Goal: Task Accomplishment & Management: Use online tool/utility

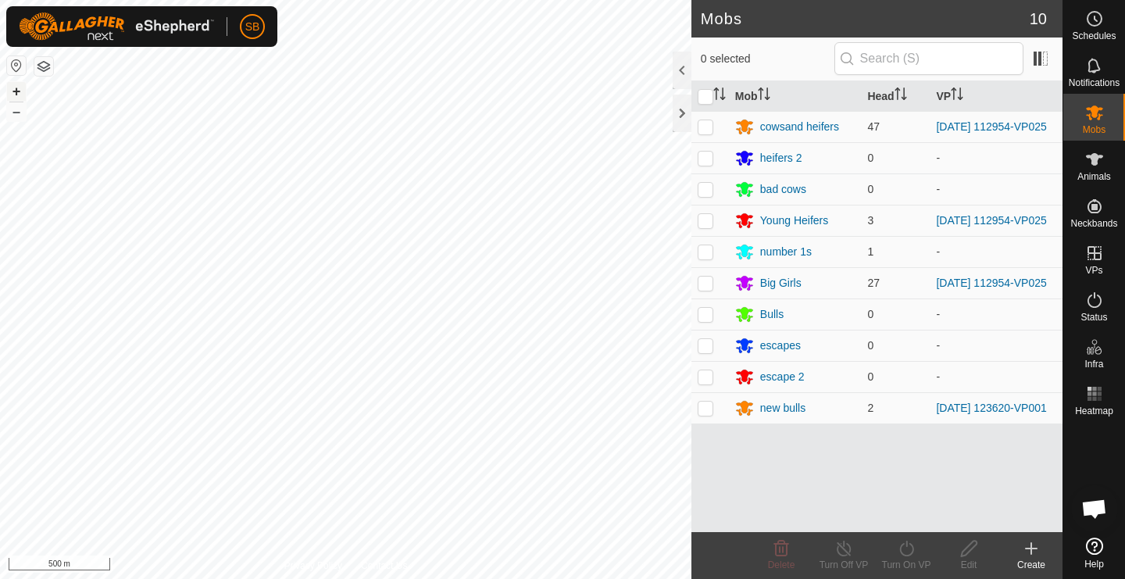
click at [20, 95] on button "+" at bounding box center [16, 91] width 19 height 19
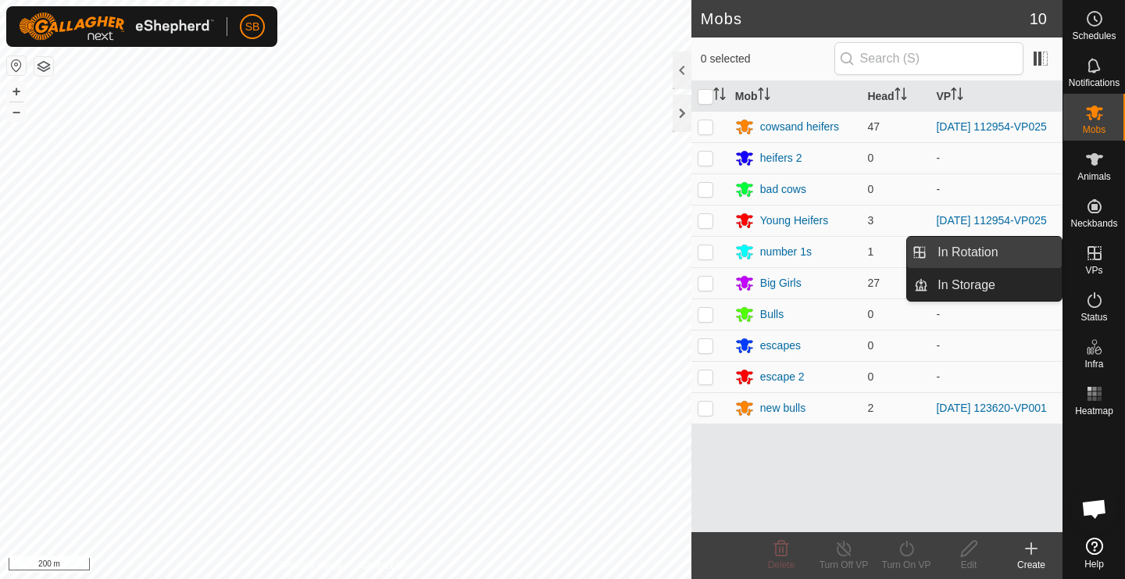
click at [1011, 254] on link "In Rotation" at bounding box center [995, 252] width 134 height 31
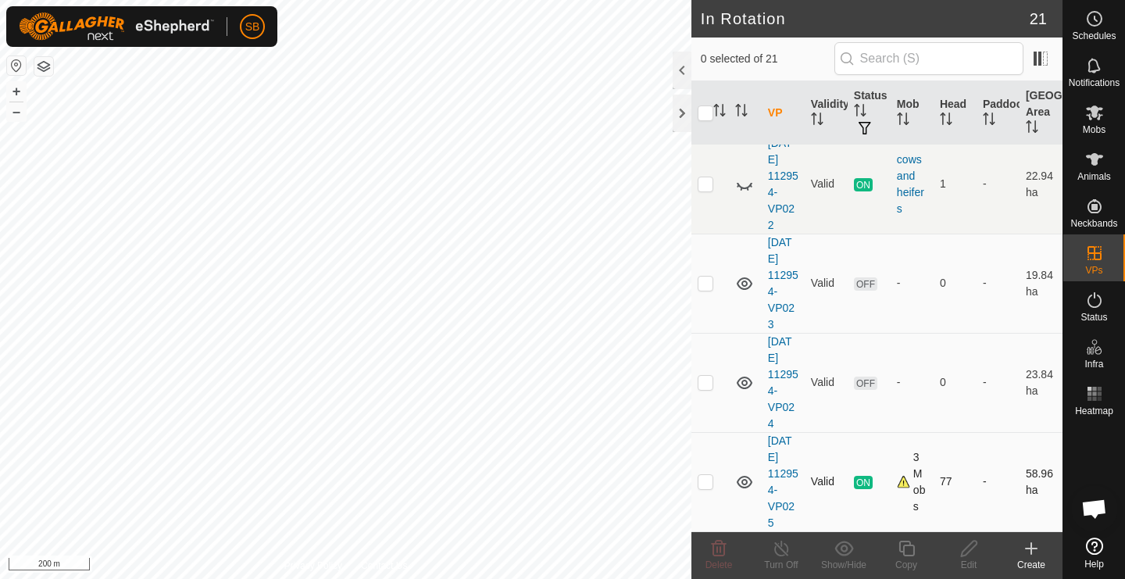
scroll to position [1663, 0]
click at [708, 483] on p-checkbox at bounding box center [706, 481] width 16 height 13
checkbox input "true"
click at [913, 551] on icon at bounding box center [907, 549] width 16 height 16
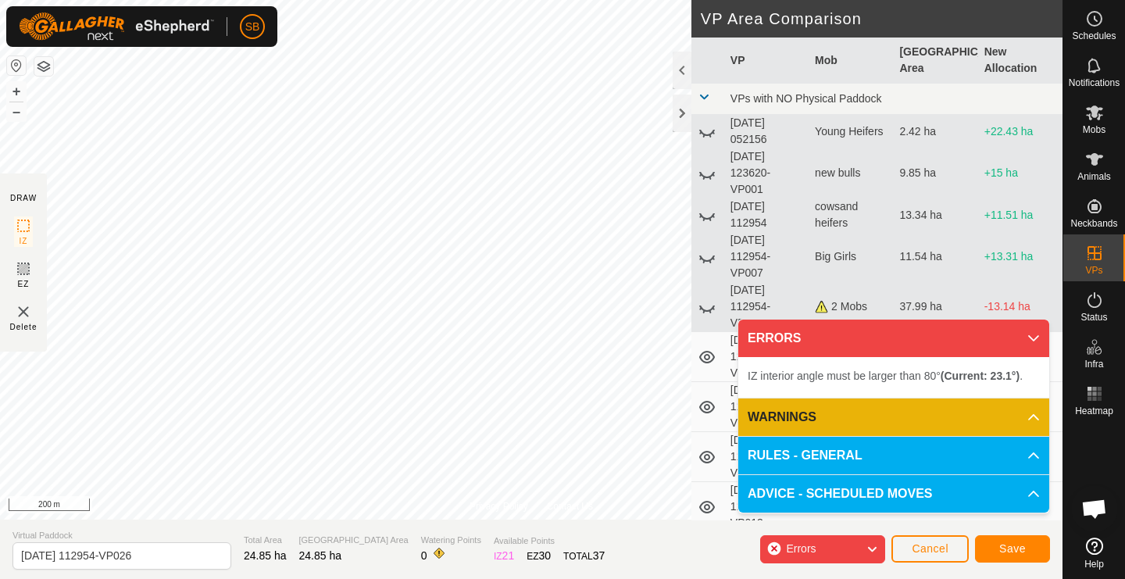
click at [334, 524] on div "Privacy Policy Contact Us Type: Inclusion Zone undefined Animal + – ⇧ i 200 m D…" at bounding box center [531, 289] width 1063 height 579
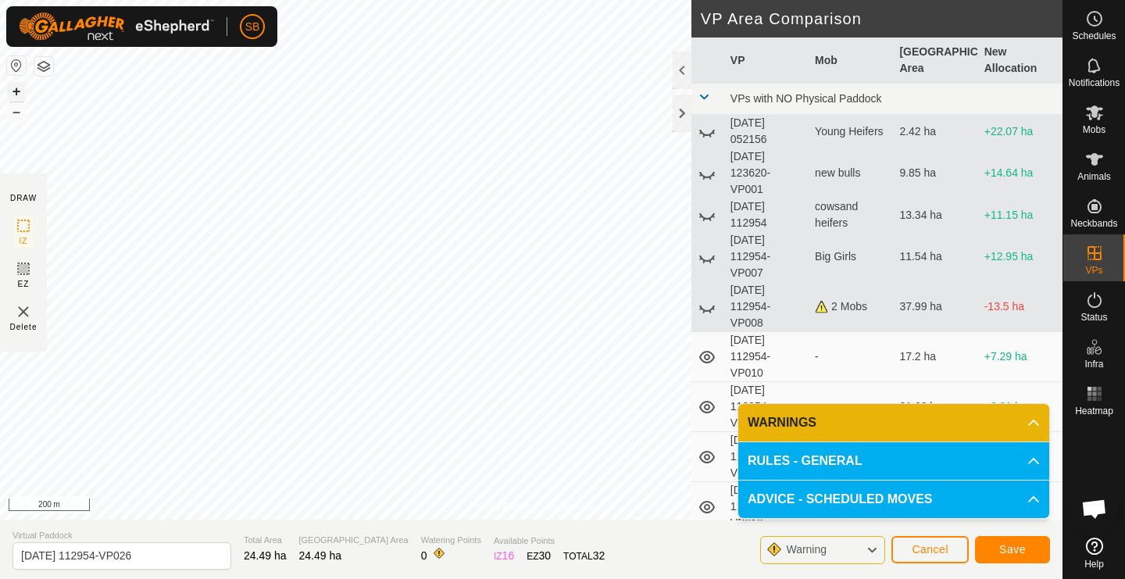
click at [22, 91] on button "+" at bounding box center [16, 91] width 19 height 19
click at [17, 113] on button "–" at bounding box center [16, 111] width 19 height 19
click at [999, 552] on button "Save" at bounding box center [1012, 549] width 75 height 27
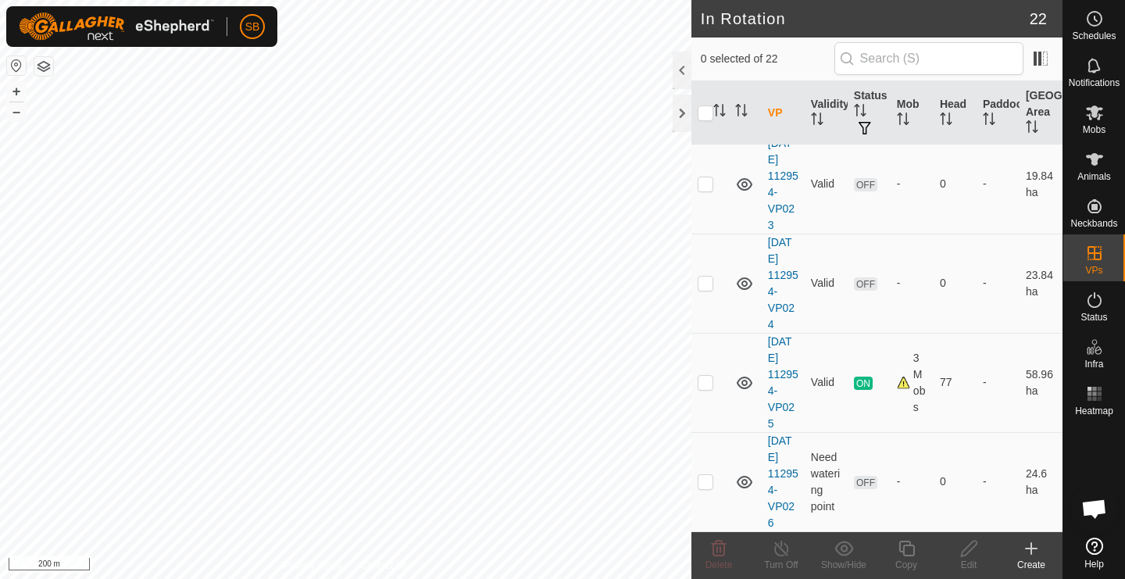
scroll to position [1763, 0]
click at [705, 486] on p-checkbox at bounding box center [706, 481] width 16 height 13
checkbox input "true"
click at [909, 553] on icon at bounding box center [907, 548] width 20 height 19
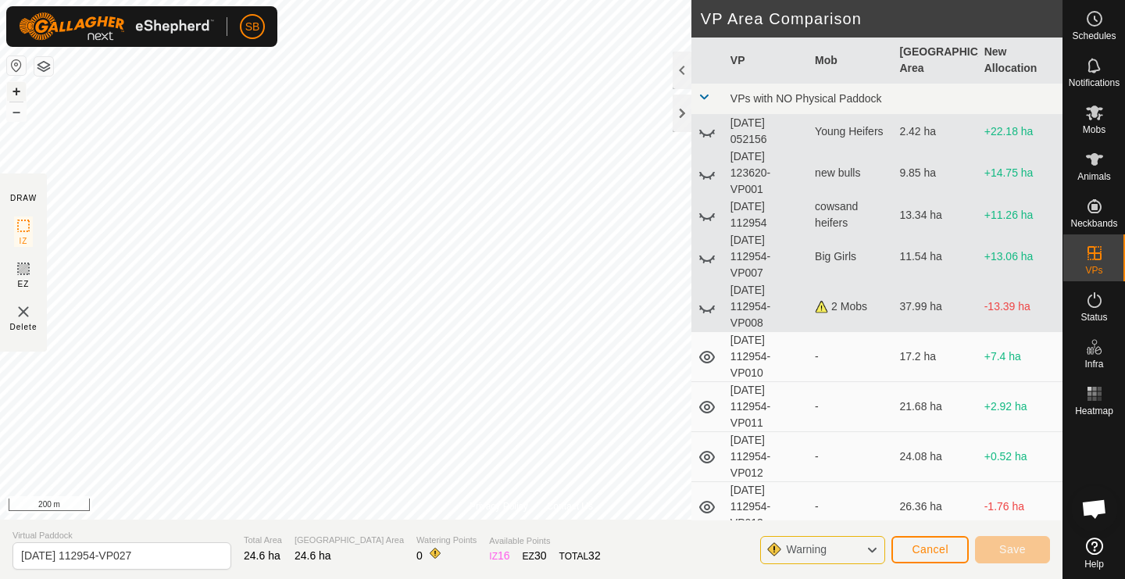
click at [13, 92] on button "+" at bounding box center [16, 91] width 19 height 19
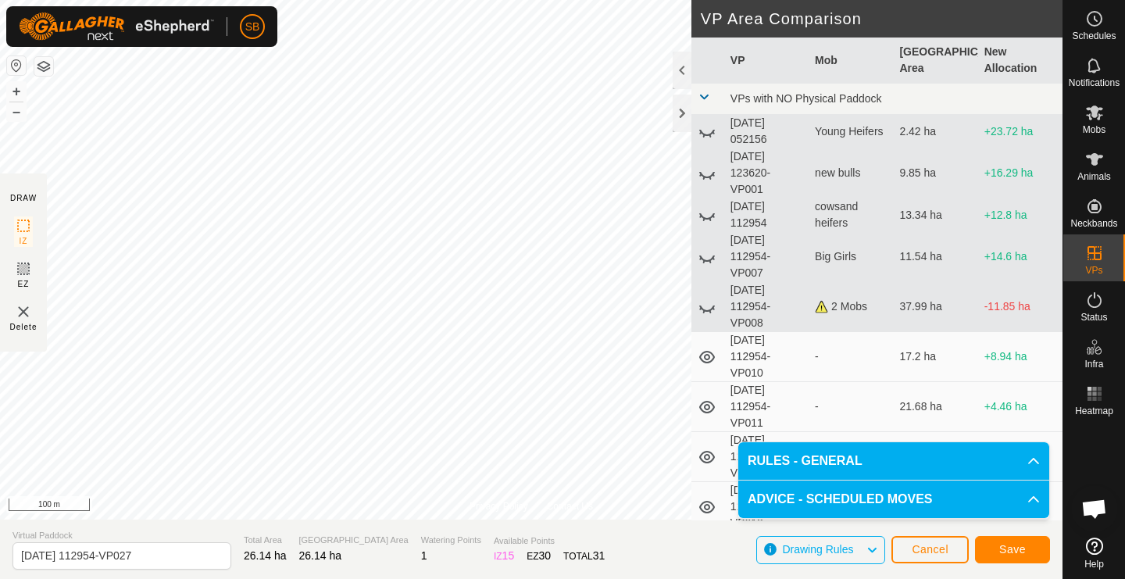
click at [1017, 548] on span "Save" at bounding box center [1012, 549] width 27 height 13
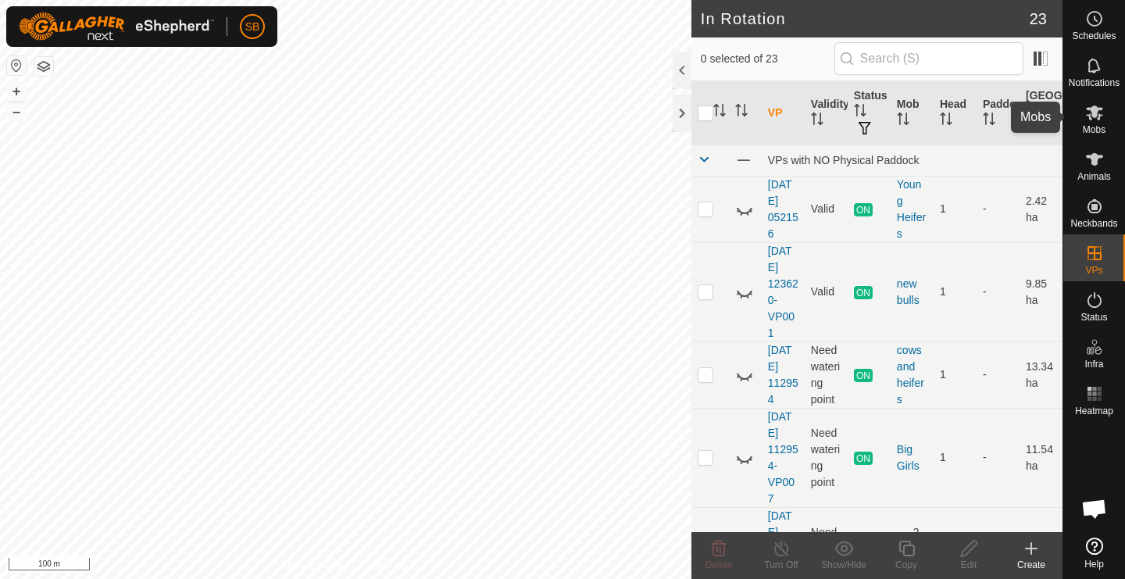
click at [1102, 115] on icon at bounding box center [1094, 112] width 17 height 15
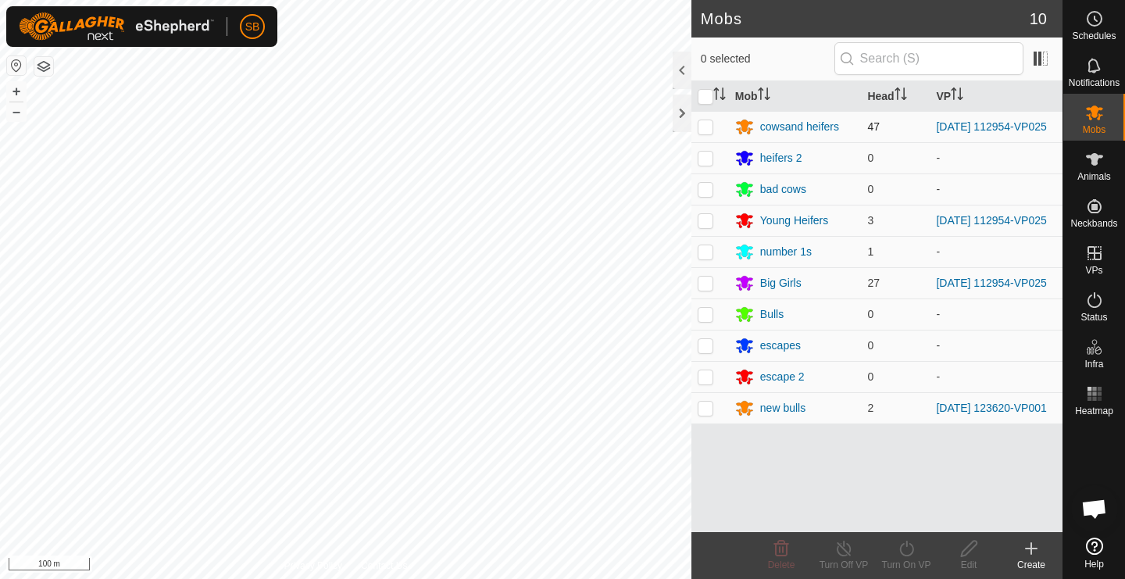
click at [706, 130] on div "SB Schedules Notifications Mobs Animals Neckbands VPs Status Infra Heatmap Help…" at bounding box center [562, 289] width 1125 height 579
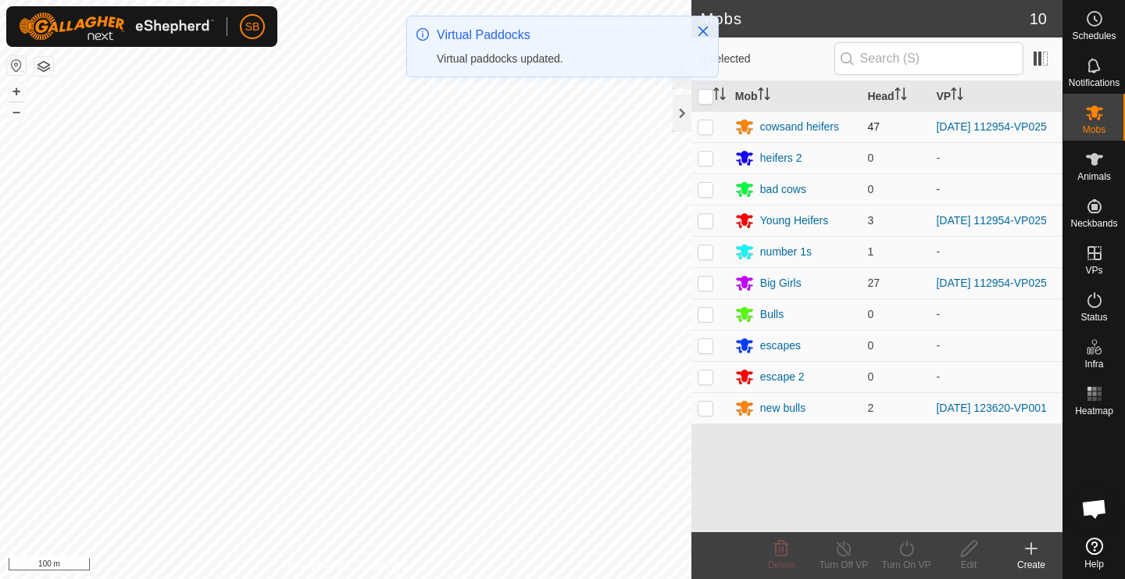
click at [702, 130] on p-checkbox at bounding box center [706, 126] width 16 height 13
checkbox input "true"
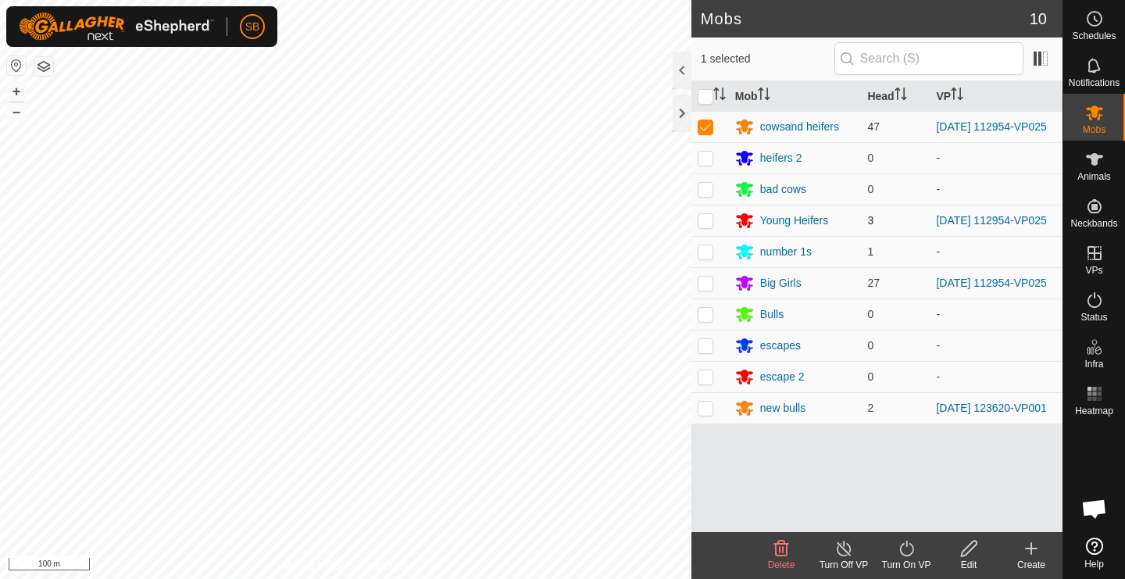
click at [709, 225] on p-checkbox at bounding box center [706, 220] width 16 height 13
checkbox input "true"
click at [708, 288] on p-checkbox at bounding box center [706, 283] width 16 height 13
checkbox input "true"
click at [707, 130] on p-checkbox at bounding box center [706, 126] width 16 height 13
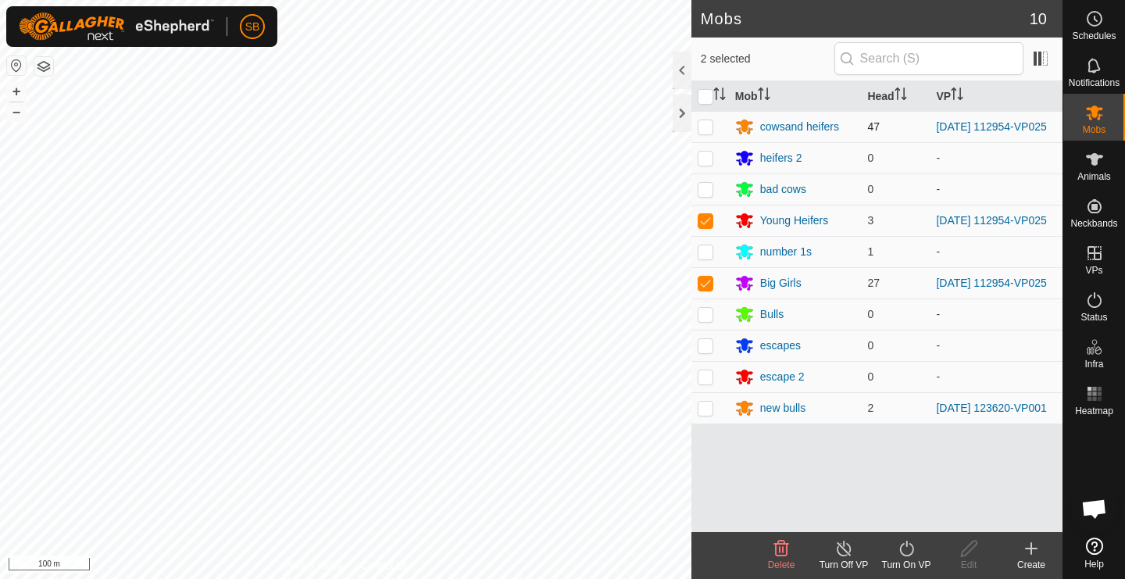
checkbox input "false"
click at [707, 226] on p-checkbox at bounding box center [706, 220] width 16 height 13
checkbox input "false"
click at [706, 289] on p-checkbox at bounding box center [706, 283] width 16 height 13
checkbox input "false"
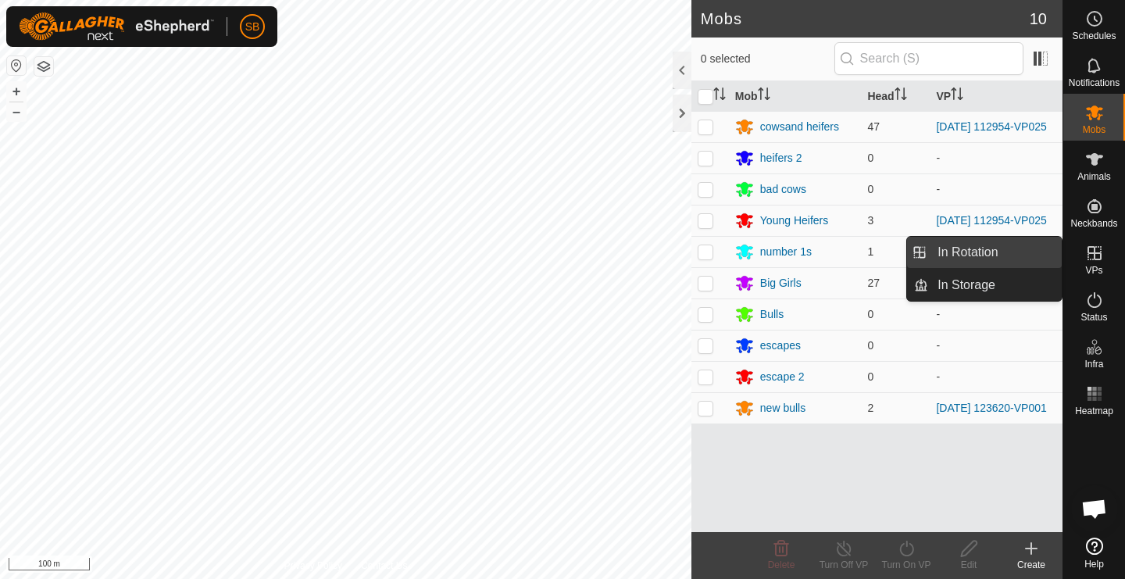
click at [1021, 253] on link "In Rotation" at bounding box center [995, 252] width 134 height 31
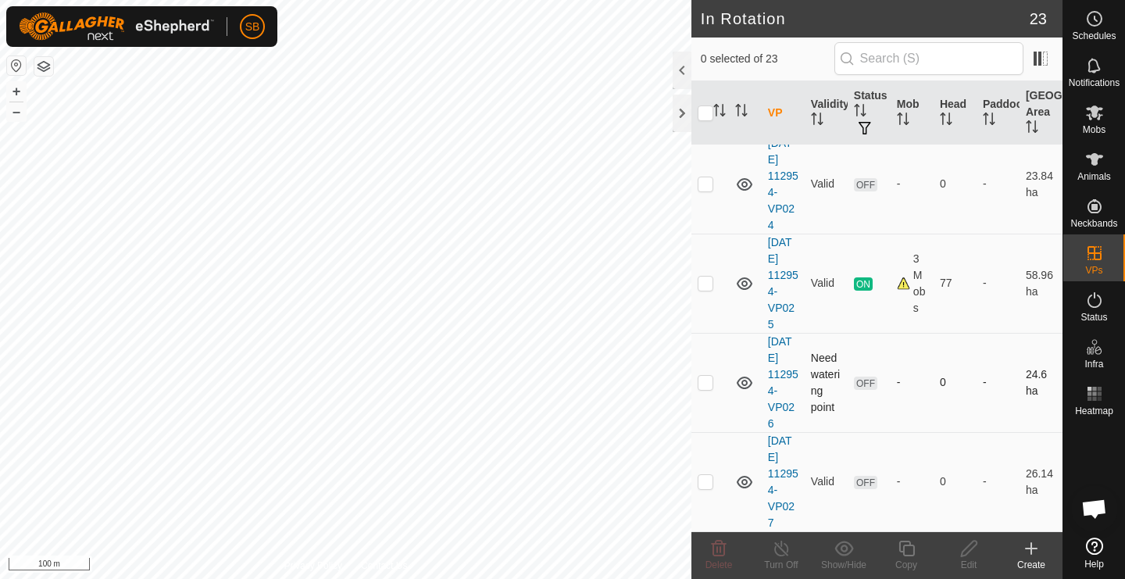
scroll to position [1862, 0]
click at [710, 488] on p-checkbox at bounding box center [706, 481] width 16 height 13
checkbox input "true"
click at [906, 545] on icon at bounding box center [907, 549] width 16 height 16
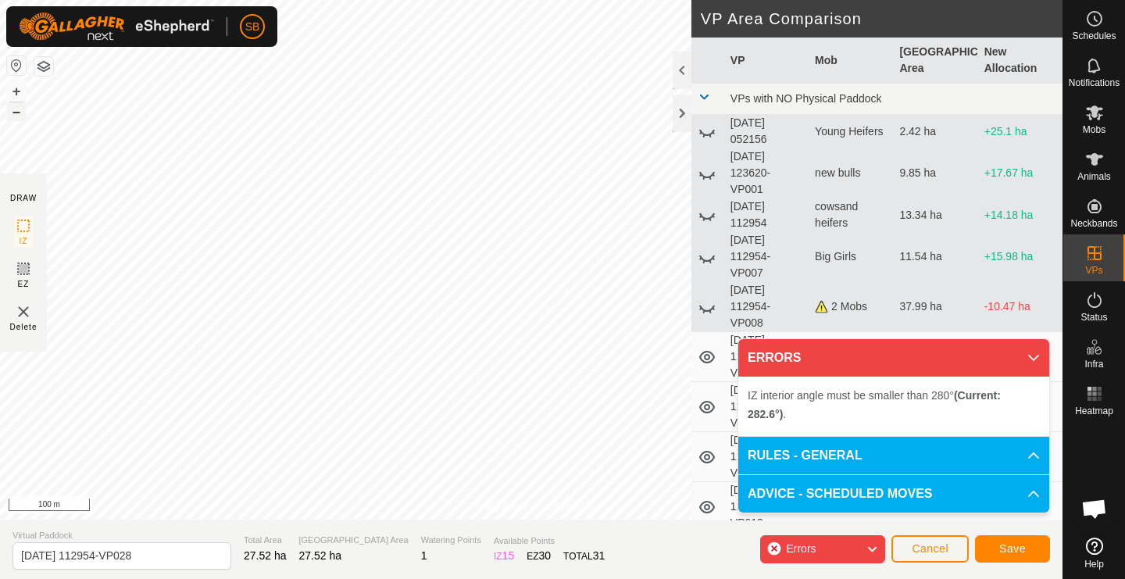
click at [14, 116] on button "–" at bounding box center [16, 111] width 19 height 19
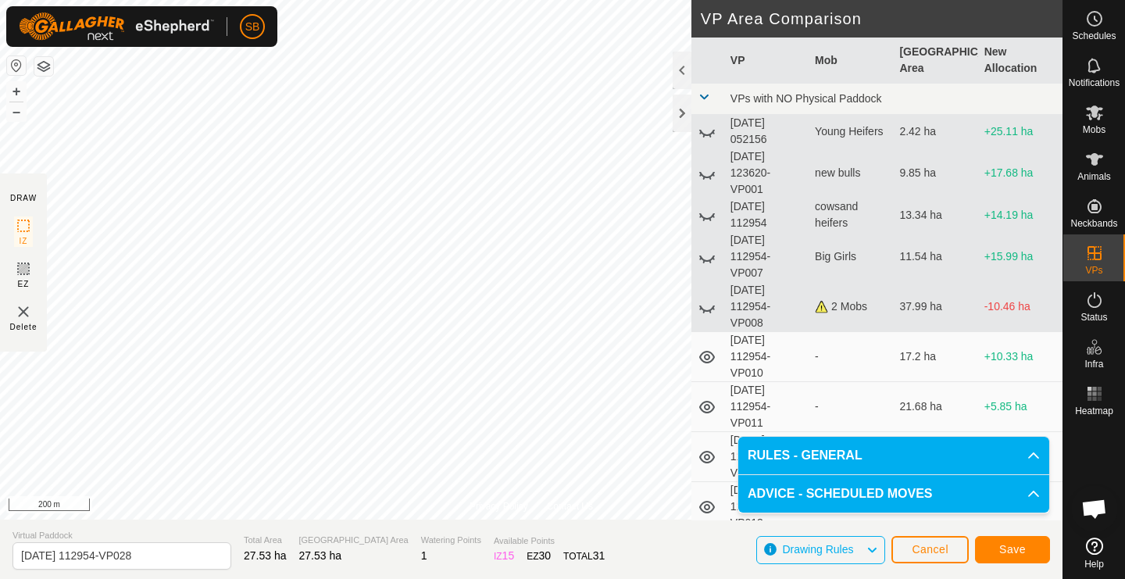
click at [1007, 547] on span "Save" at bounding box center [1012, 549] width 27 height 13
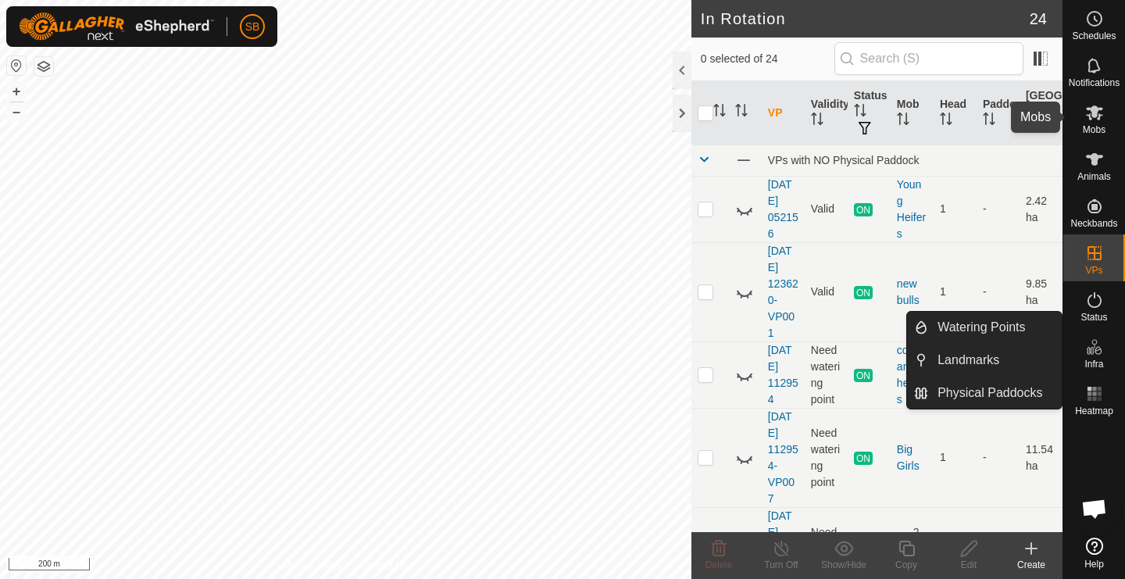
click at [1106, 125] on span "Mobs" at bounding box center [1094, 129] width 23 height 9
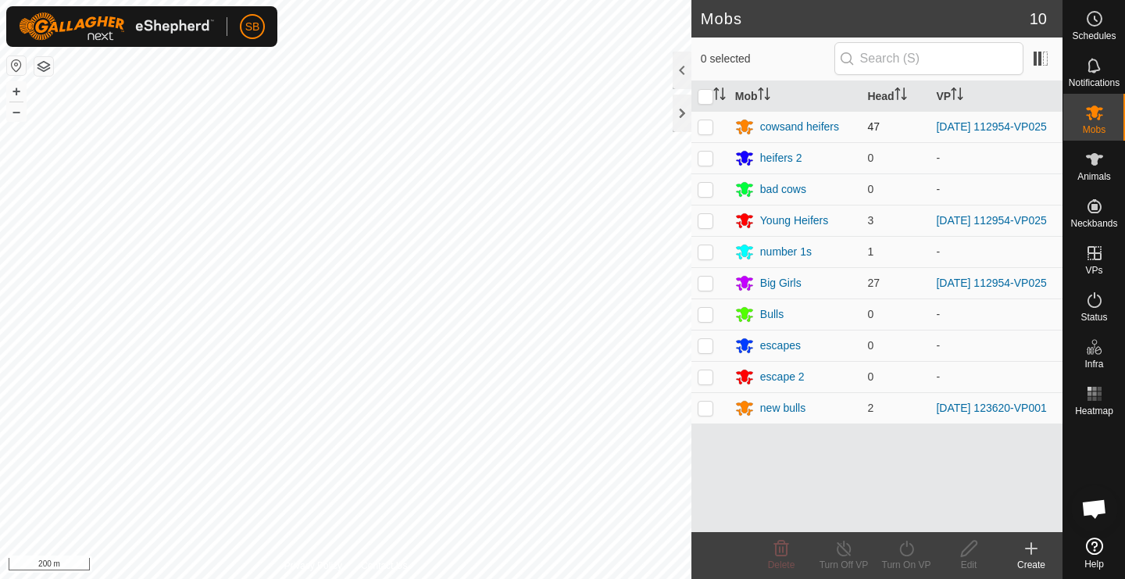
click at [709, 128] on p-checkbox at bounding box center [706, 126] width 16 height 13
checkbox input "true"
click at [706, 219] on p-checkbox at bounding box center [706, 220] width 16 height 13
checkbox input "true"
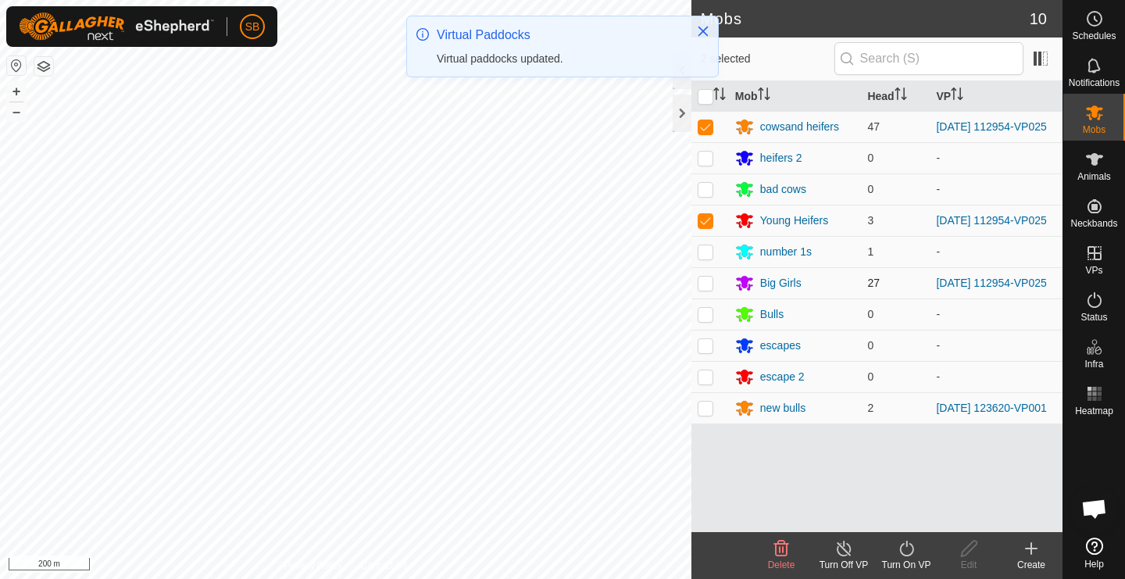
click at [707, 289] on p-checkbox at bounding box center [706, 283] width 16 height 13
checkbox input "true"
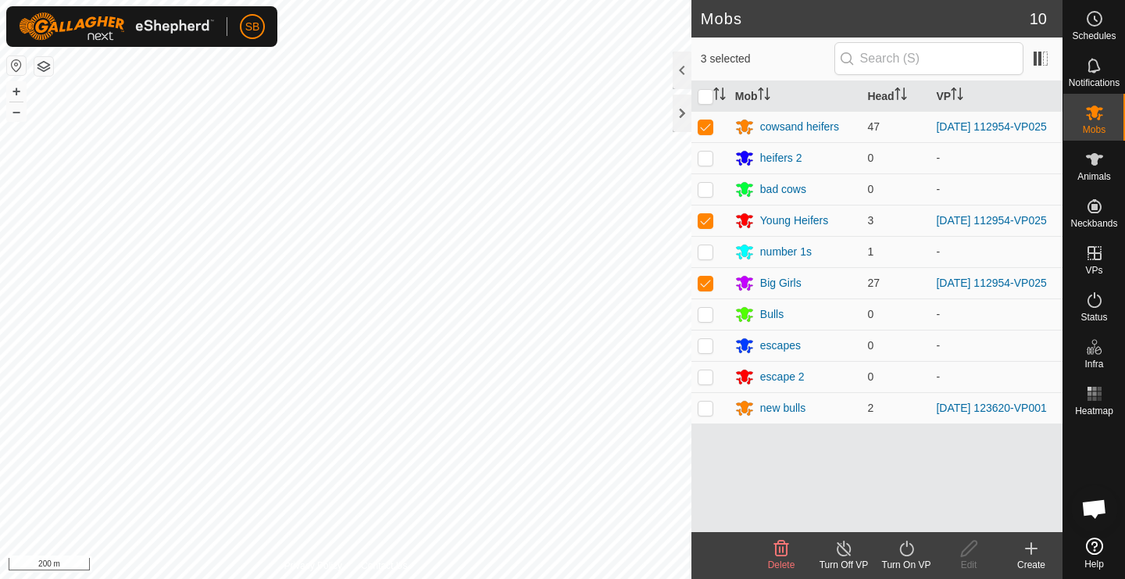
click at [906, 555] on icon at bounding box center [907, 548] width 20 height 19
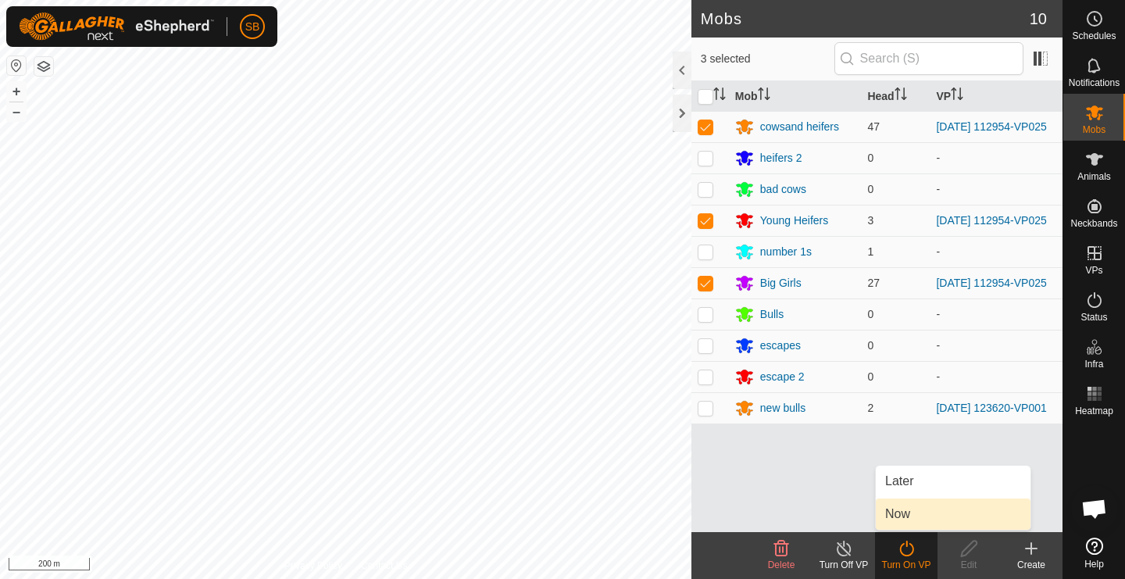
click at [918, 513] on link "Now" at bounding box center [953, 513] width 155 height 31
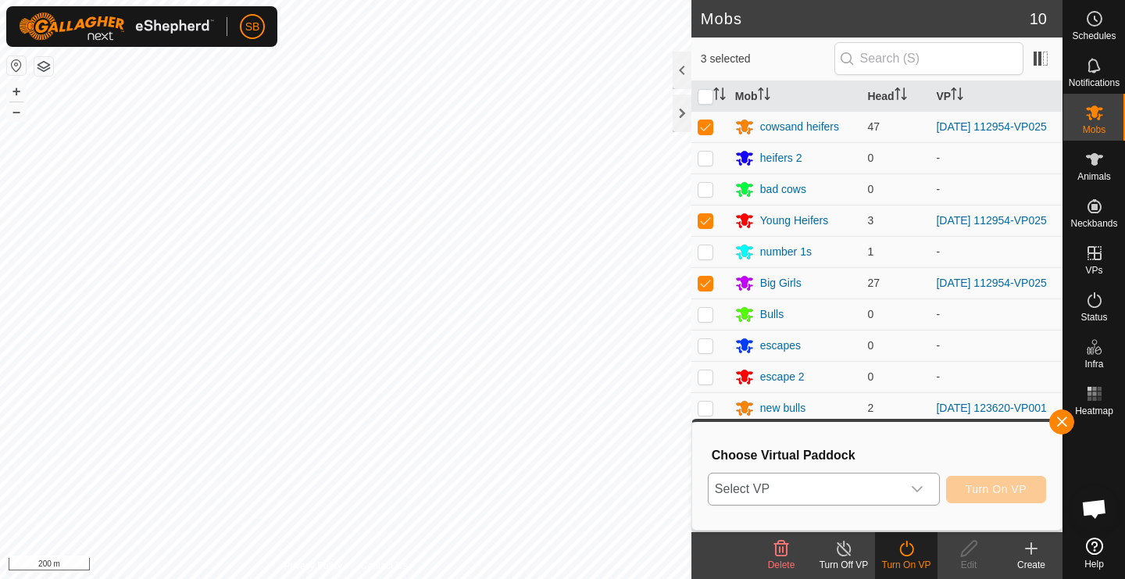
click at [924, 486] on div "dropdown trigger" at bounding box center [917, 488] width 31 height 31
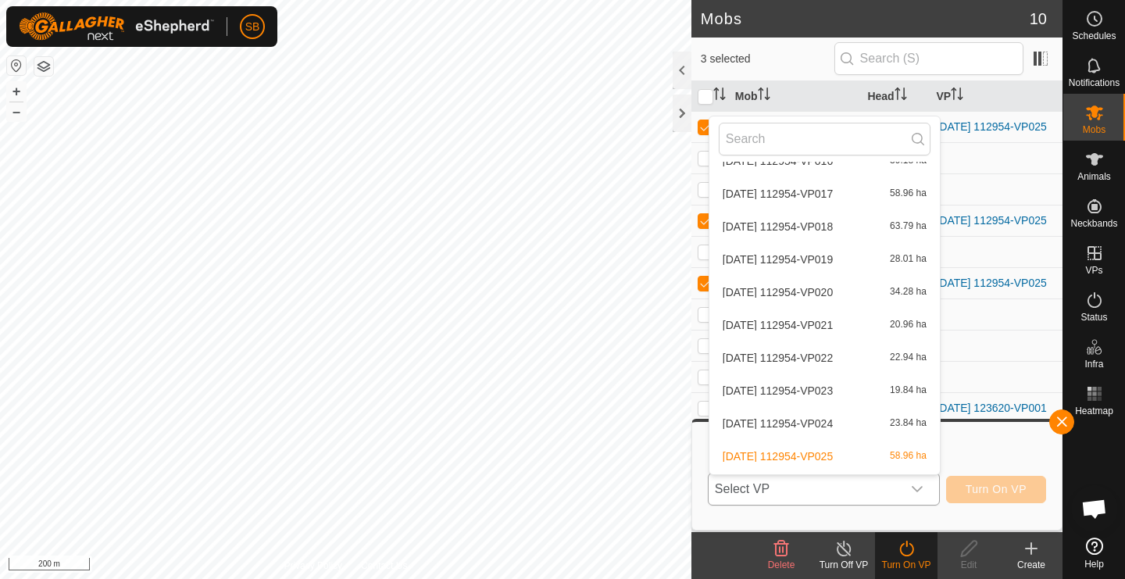
scroll to position [509, 0]
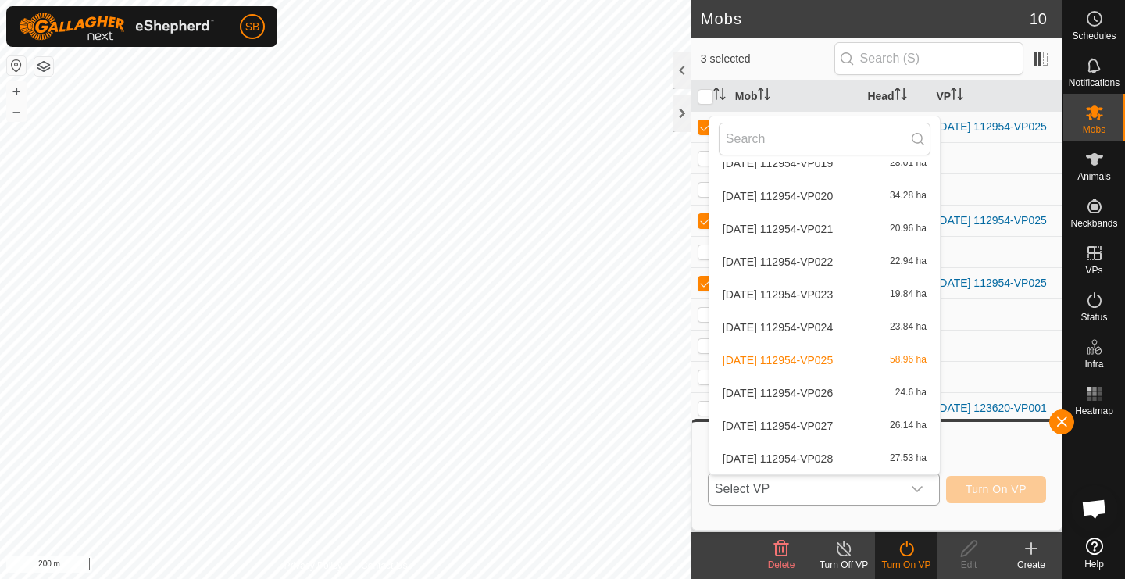
click at [824, 456] on li "[DATE] 112954-VP028 27.53 ha" at bounding box center [824, 458] width 230 height 31
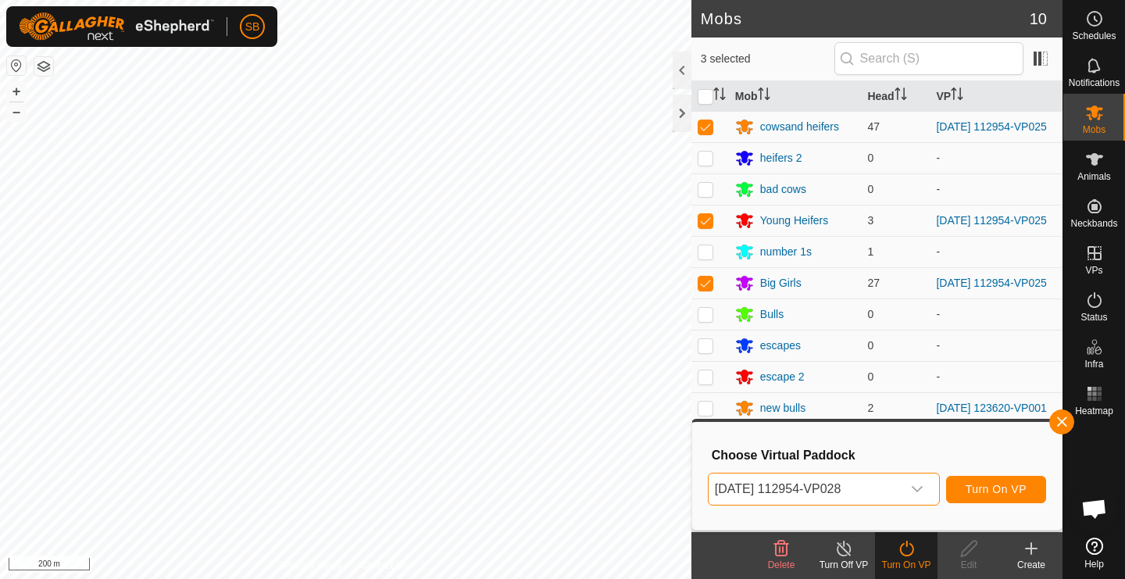
click at [987, 488] on span "Turn On VP" at bounding box center [996, 489] width 61 height 13
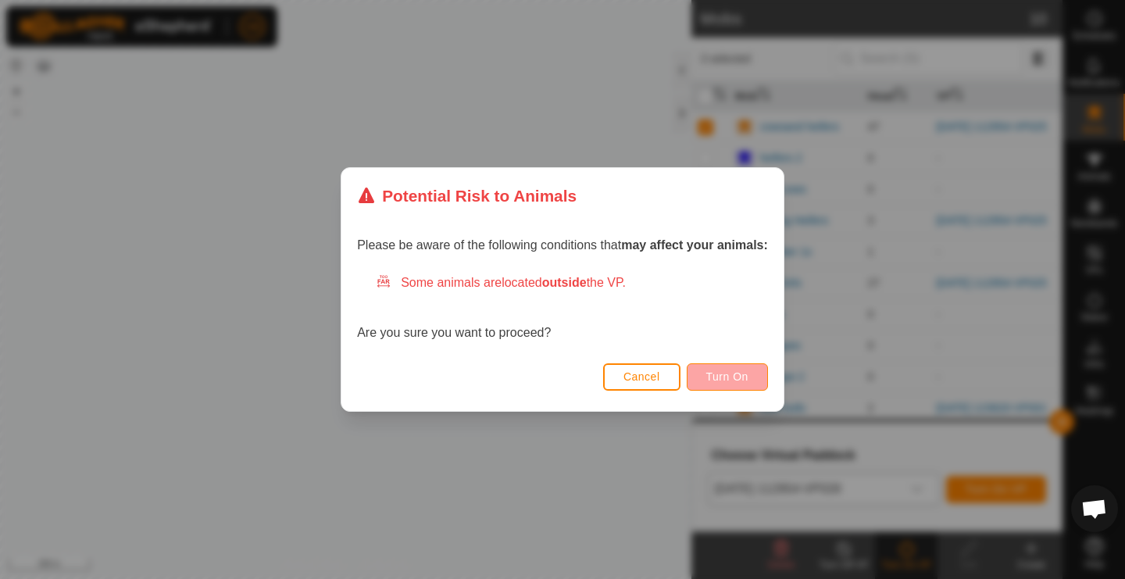
click at [740, 374] on span "Turn On" at bounding box center [727, 376] width 42 height 13
